Goal: Check status: Check status

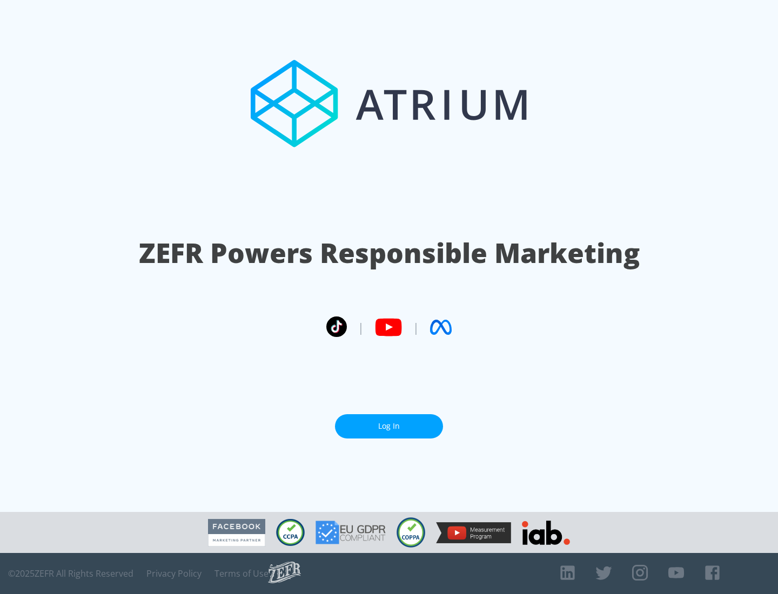
click at [389, 426] on link "Log In" at bounding box center [389, 426] width 108 height 24
